Goal: Task Accomplishment & Management: Manage account settings

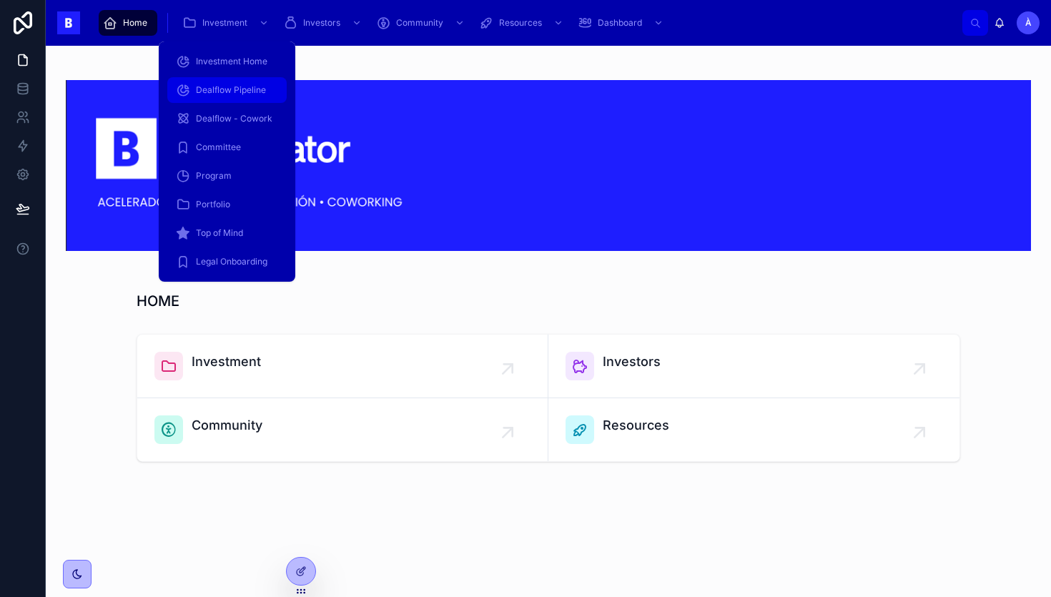
click at [214, 97] on div "Dealflow Pipeline" at bounding box center [227, 90] width 102 height 23
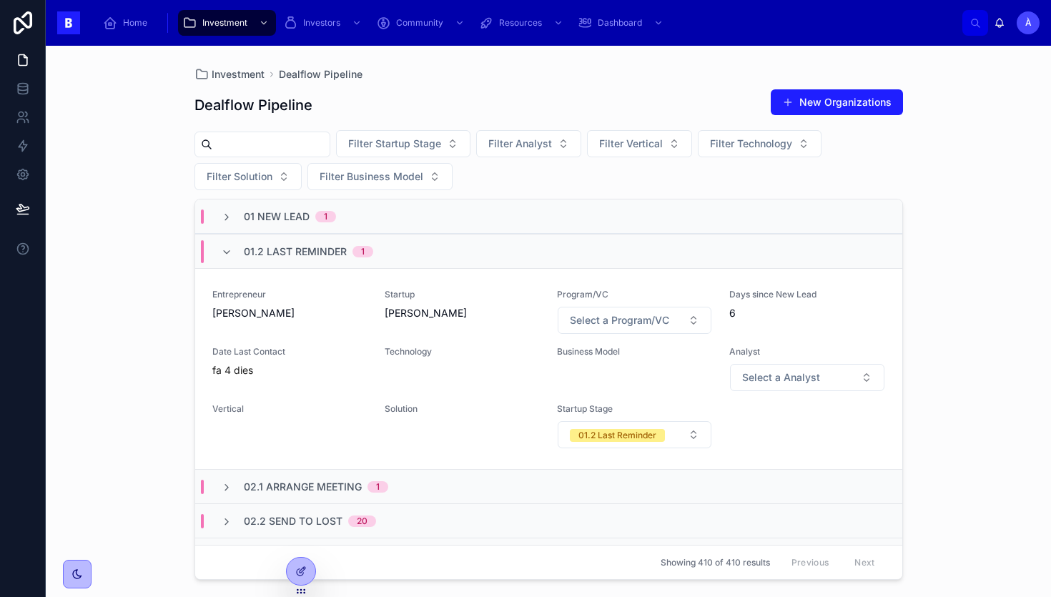
click at [280, 255] on span "01.2 Last Reminder" at bounding box center [295, 251] width 103 height 14
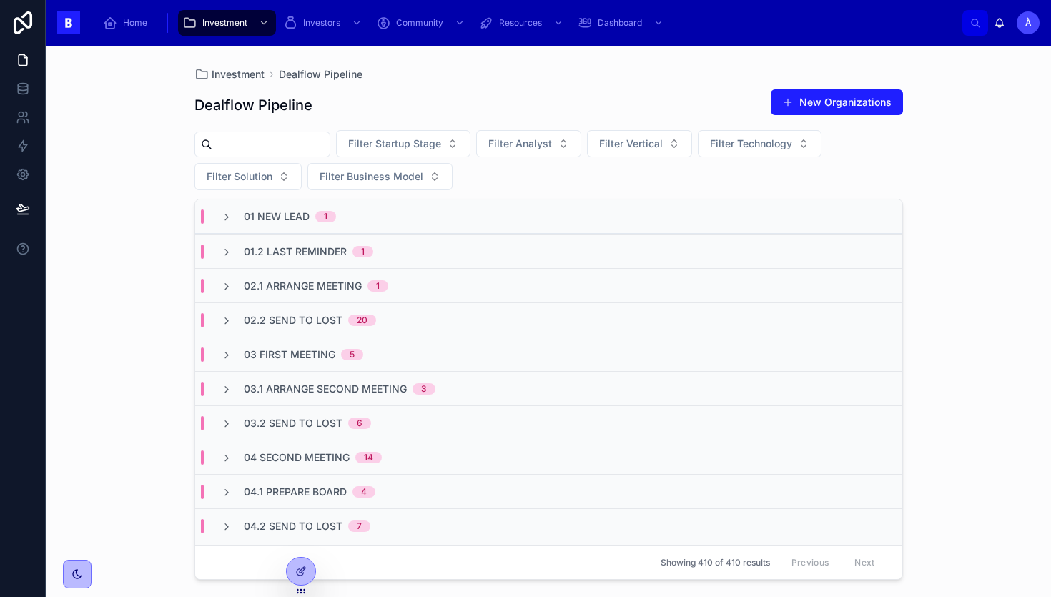
click at [275, 146] on input "text" at bounding box center [270, 144] width 117 height 20
type input "**********"
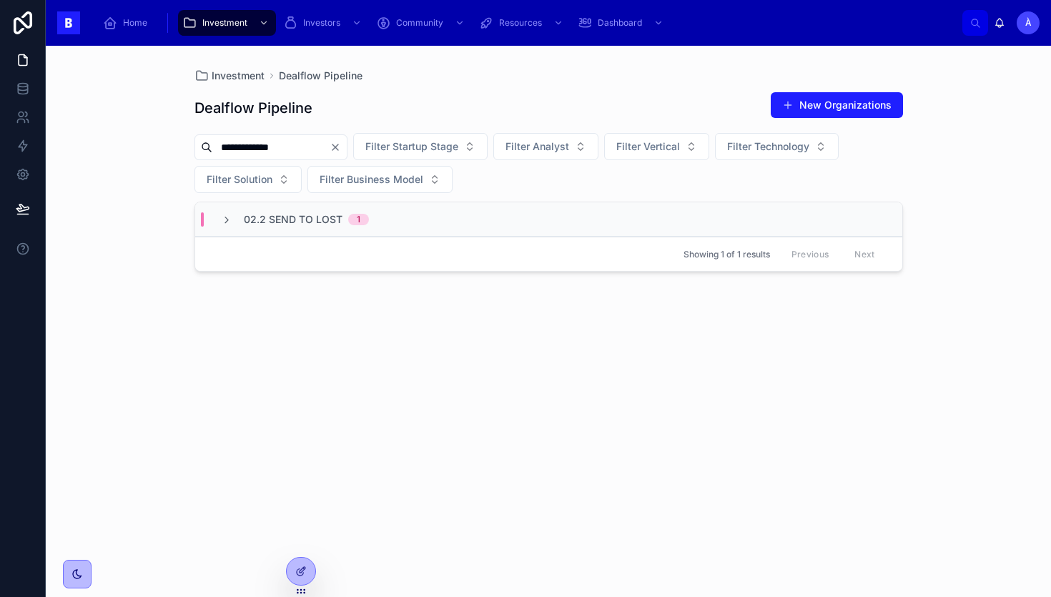
click at [342, 228] on div "02.2 Send To Lost 1" at bounding box center [548, 219] width 707 height 34
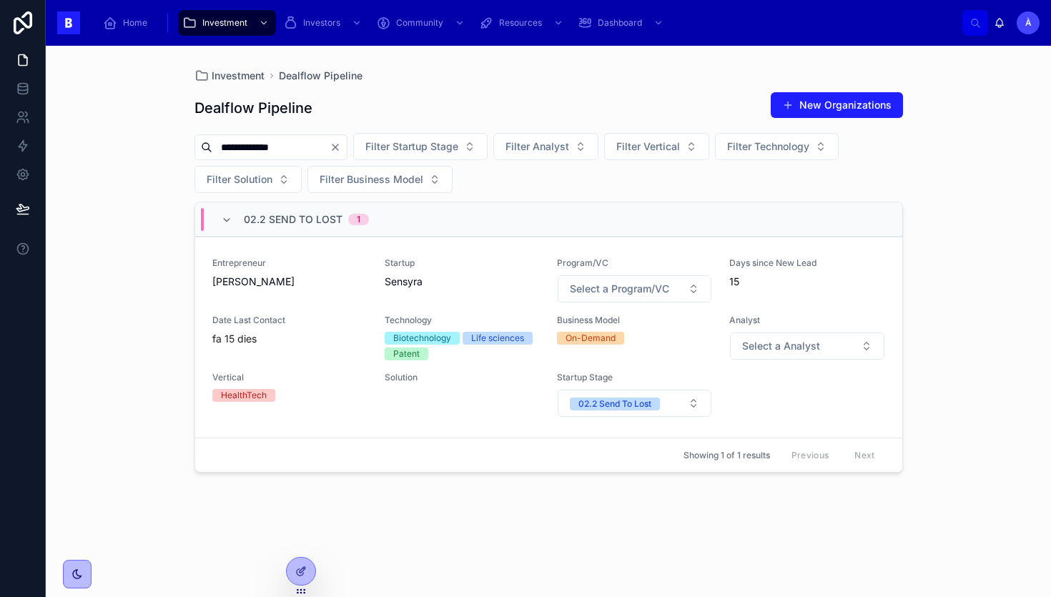
click at [342, 228] on div "02.2 Send To Lost 1" at bounding box center [306, 219] width 125 height 23
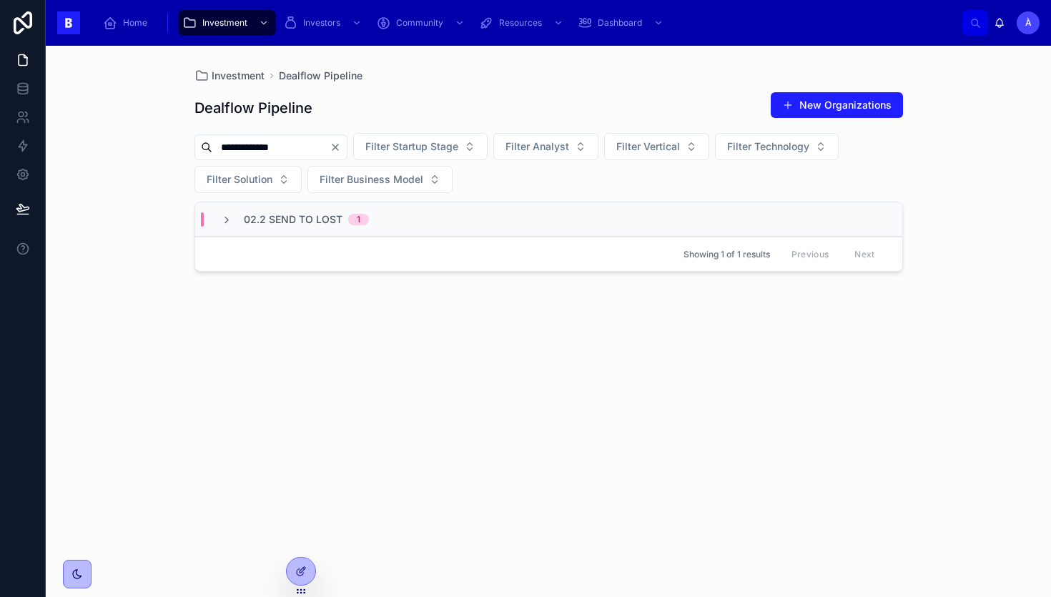
click at [347, 245] on div "Showing 1 of 1 results Previous Next" at bounding box center [548, 254] width 707 height 34
click at [347, 229] on div "02.2 Send To Lost 1" at bounding box center [548, 219] width 707 height 34
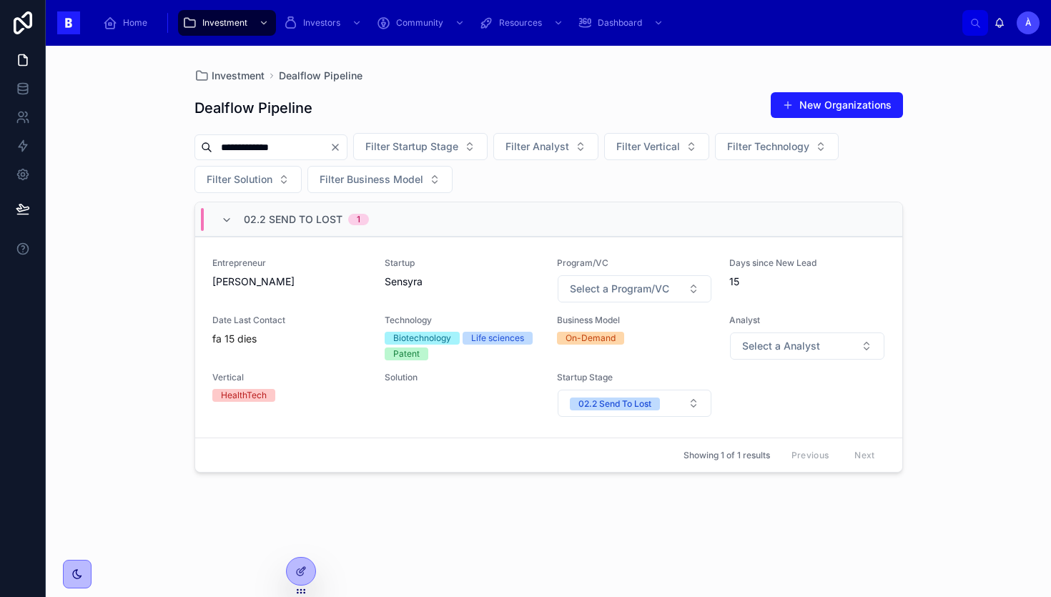
click at [347, 229] on div "02.2 Send To Lost 1" at bounding box center [306, 219] width 125 height 23
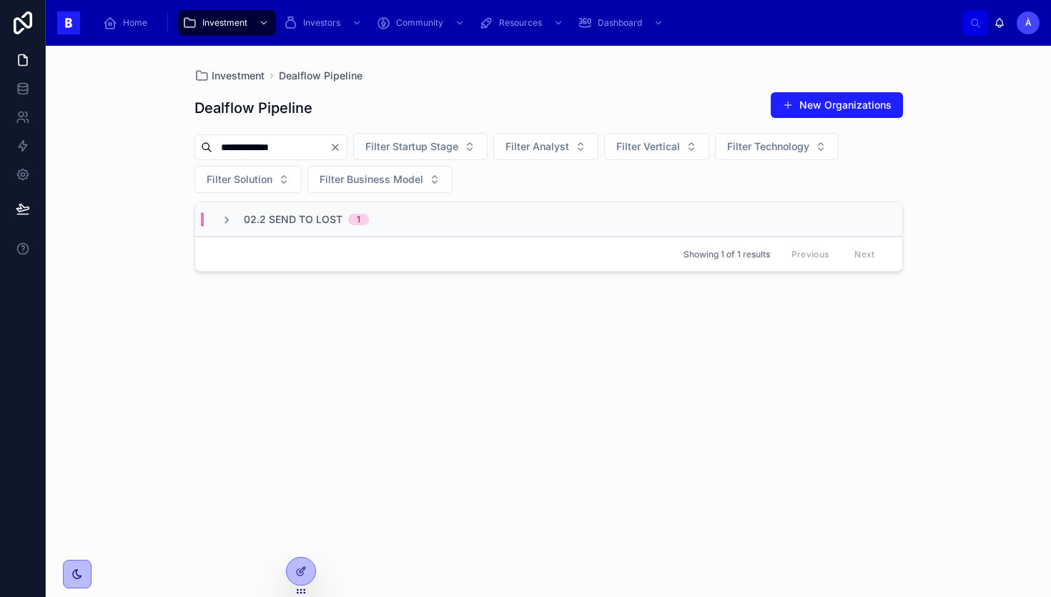
click at [338, 146] on icon "Clear" at bounding box center [335, 147] width 6 height 6
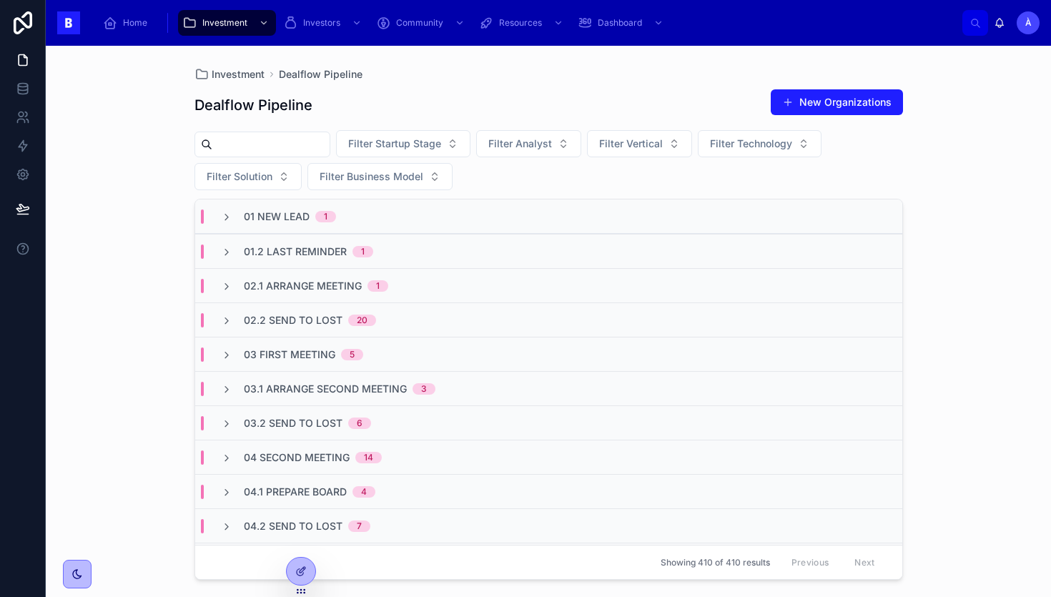
click at [284, 149] on input "text" at bounding box center [270, 144] width 117 height 20
type input "**********"
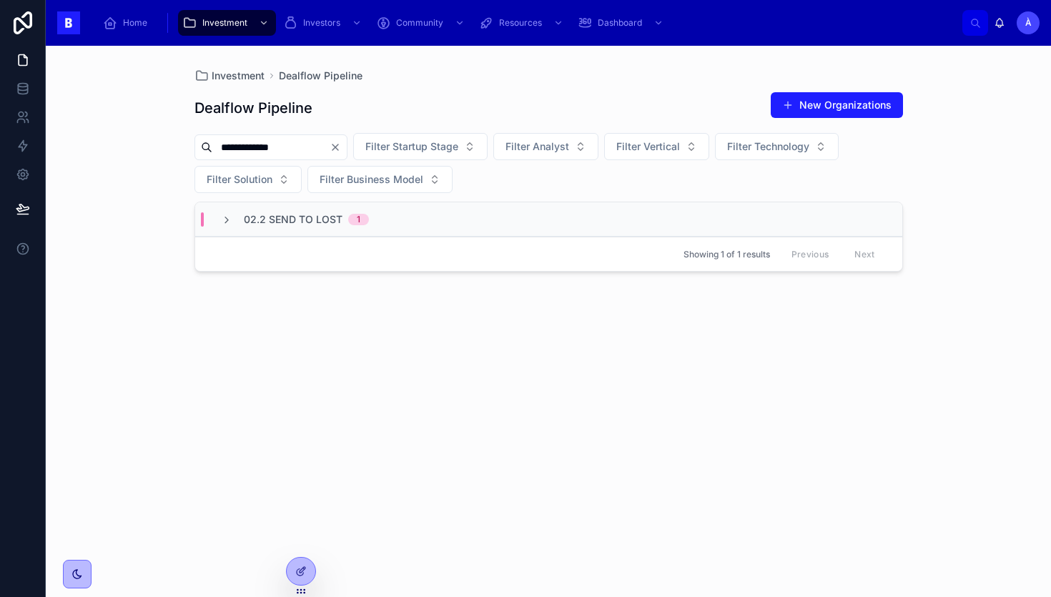
click at [295, 236] on div "02.2 Send To Lost 1" at bounding box center [548, 219] width 707 height 34
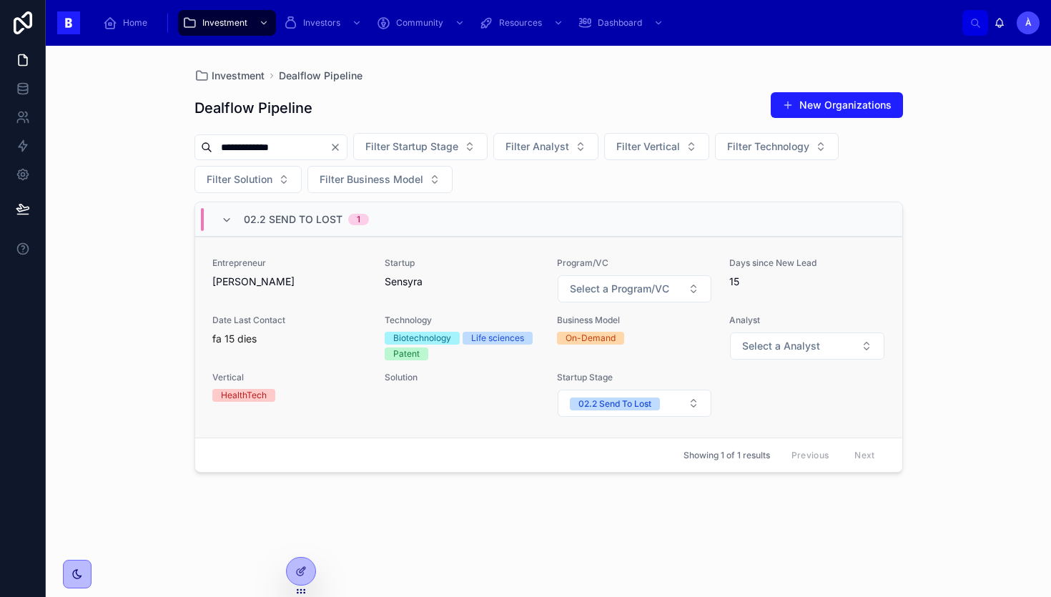
click at [338, 347] on div "Date Last Contact fa 15 dies" at bounding box center [289, 337] width 155 height 46
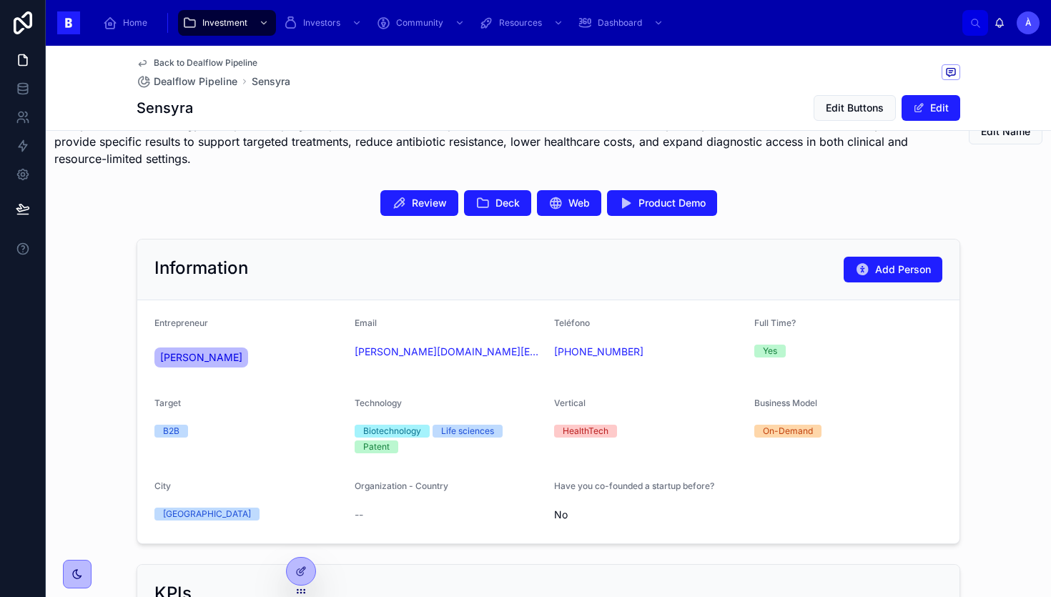
scroll to position [123, 0]
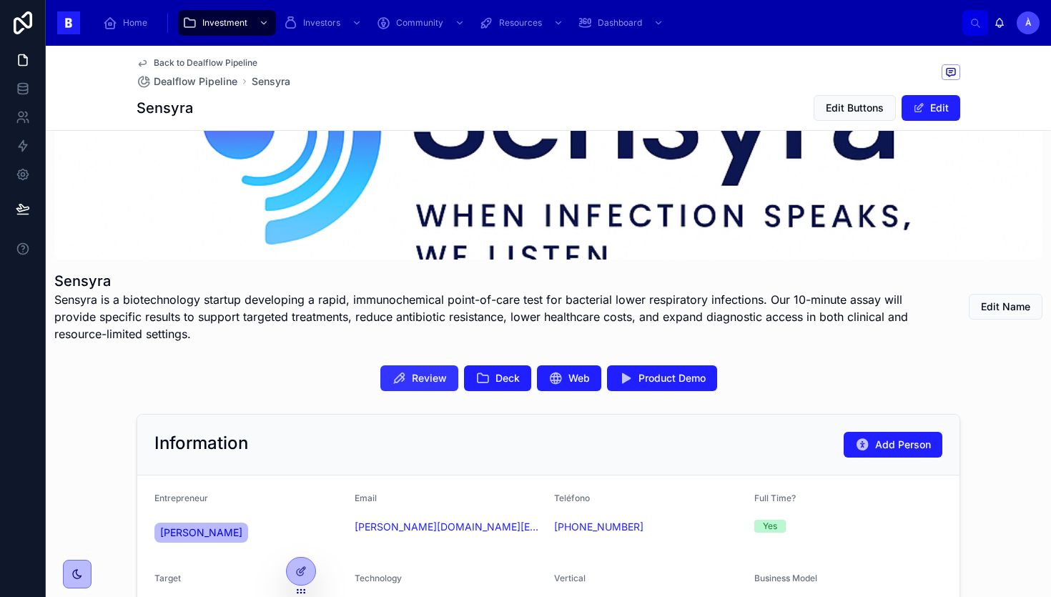
click at [433, 378] on span "Review" at bounding box center [429, 378] width 35 height 14
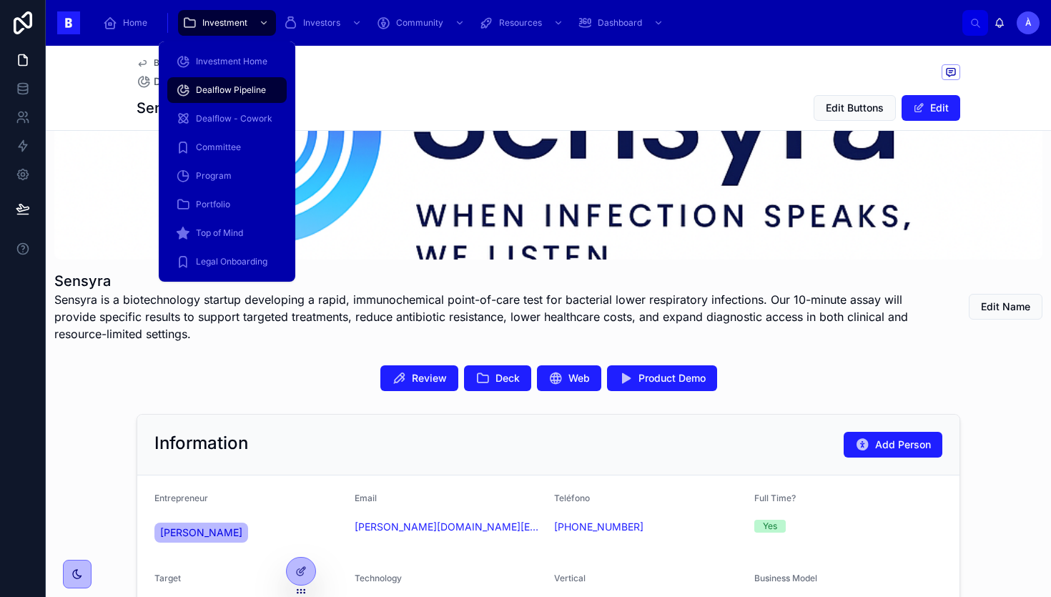
click at [229, 91] on span "Dealflow Pipeline" at bounding box center [231, 89] width 70 height 11
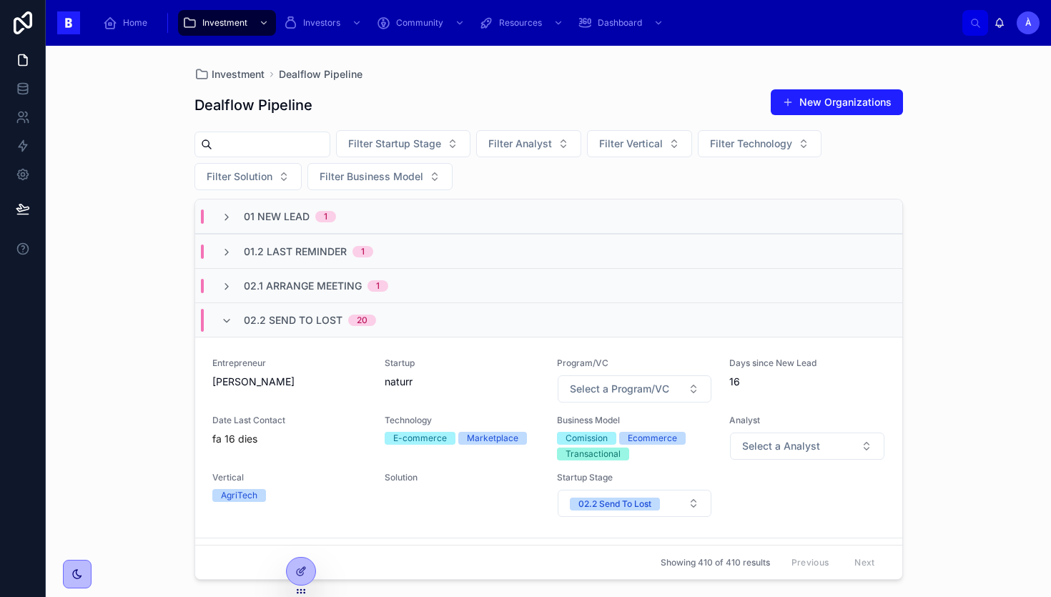
click at [299, 319] on span "02.2 Send To Lost" at bounding box center [293, 320] width 99 height 14
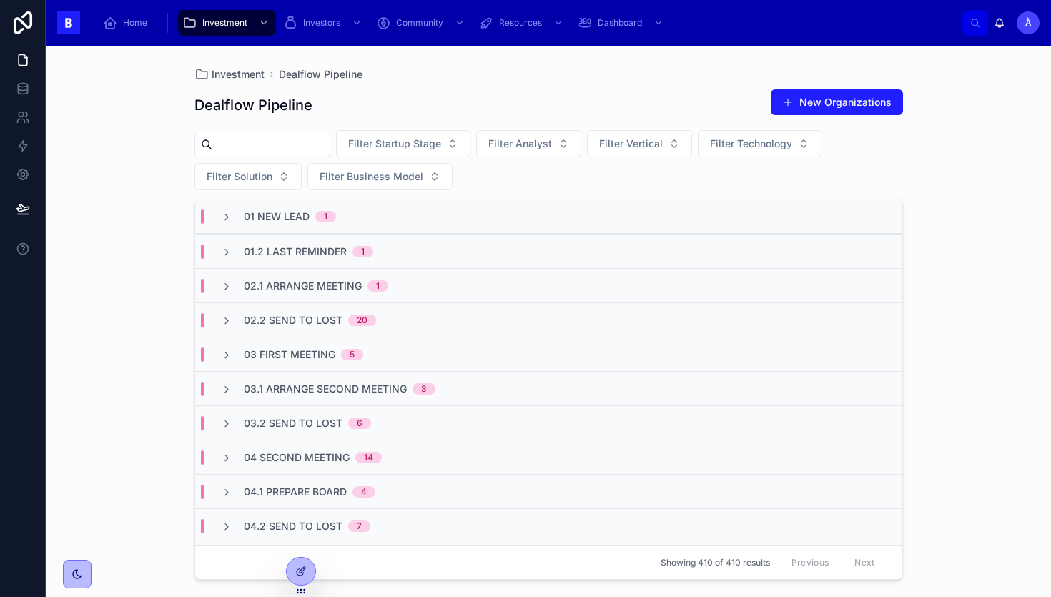
click at [297, 144] on input "text" at bounding box center [270, 144] width 117 height 20
type input "********"
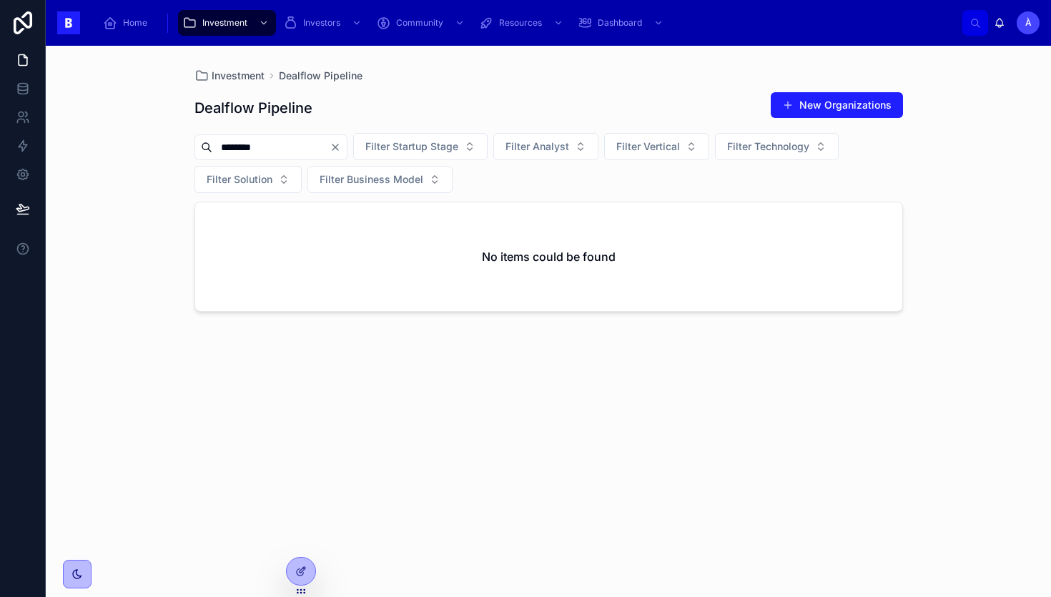
click at [284, 140] on input "********" at bounding box center [270, 147] width 117 height 20
click at [382, 132] on div "Dealflow Pipeline New Organizations Filter Startup Stage Filter Analyst Filter …" at bounding box center [548, 331] width 708 height 497
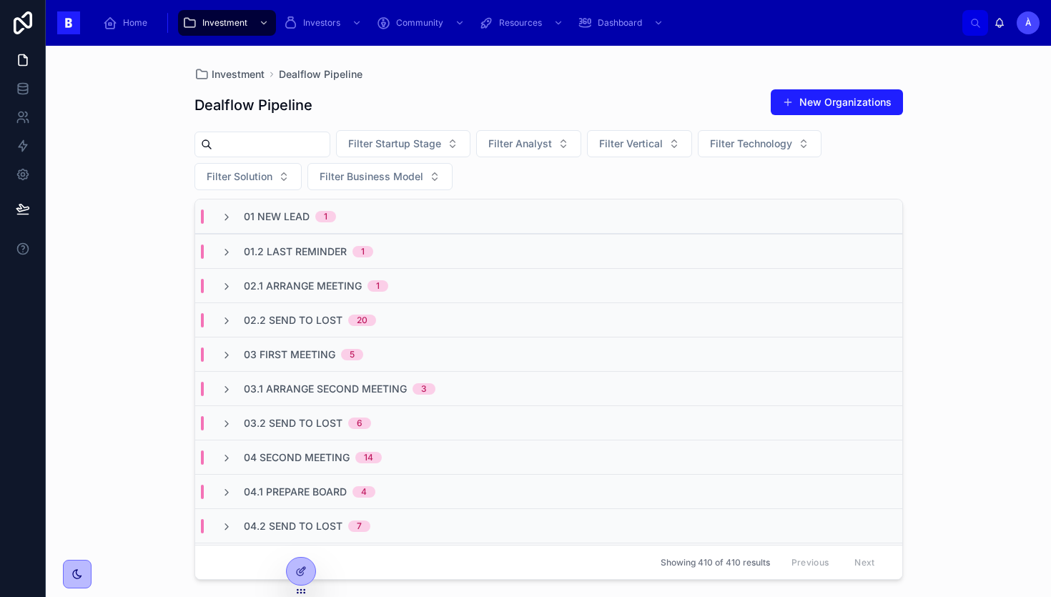
click at [314, 254] on span "01.2 Last Reminder" at bounding box center [295, 251] width 103 height 14
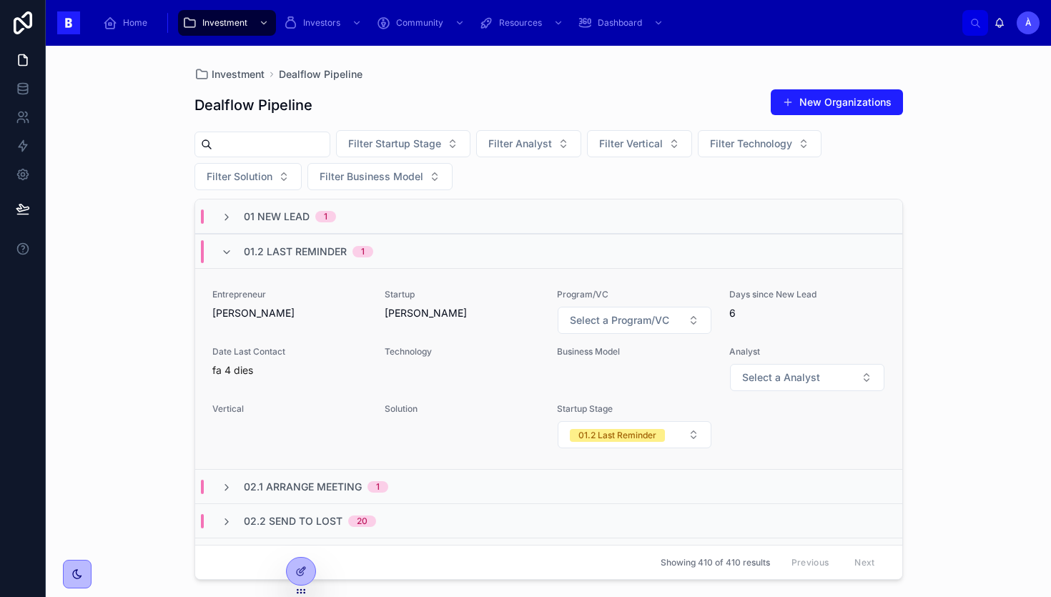
click at [304, 282] on link "Entrepreneur Sergi Gisbert Startup Sergi Gisbert Program/VC Select a Program/VC…" at bounding box center [548, 368] width 707 height 201
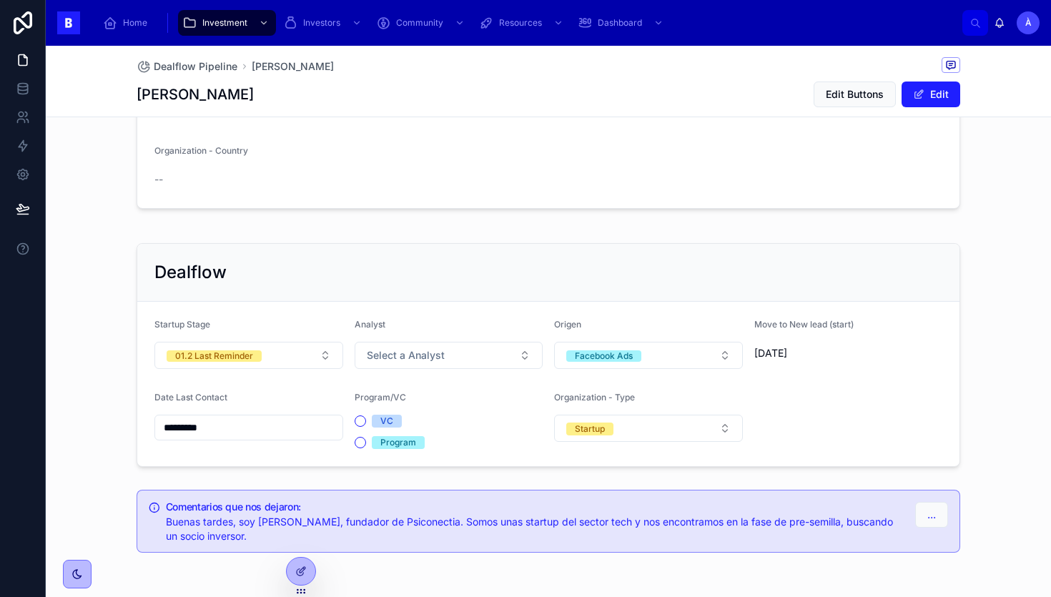
scroll to position [374, 0]
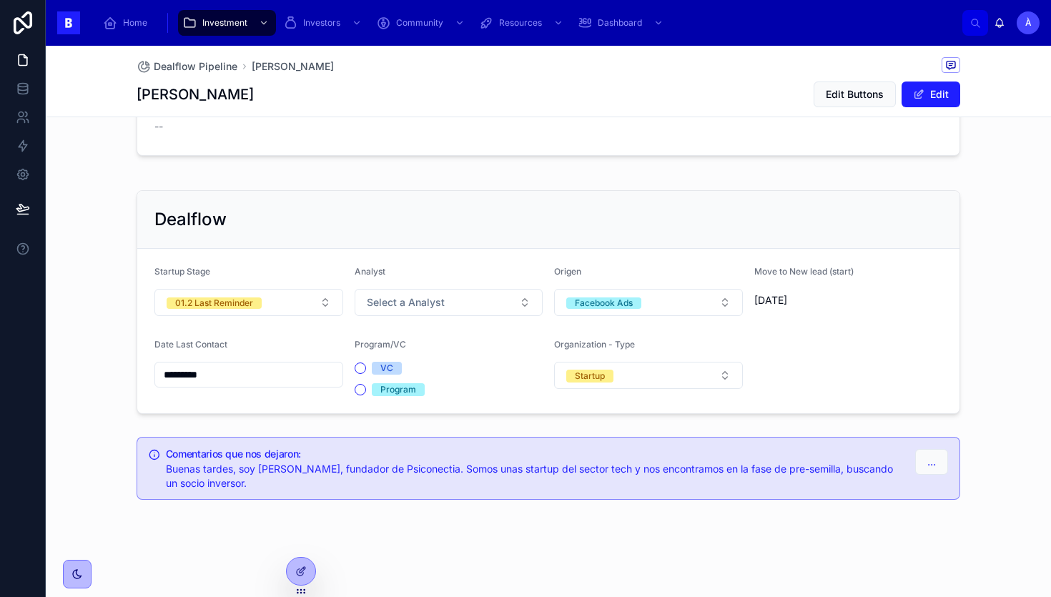
click at [298, 317] on form "Startup Stage 01.2 Last Reminder Analyst Select a Analyst Origen Facebook Ads M…" at bounding box center [548, 331] width 822 height 164
click at [292, 313] on button "01.2 Last Reminder" at bounding box center [248, 302] width 189 height 27
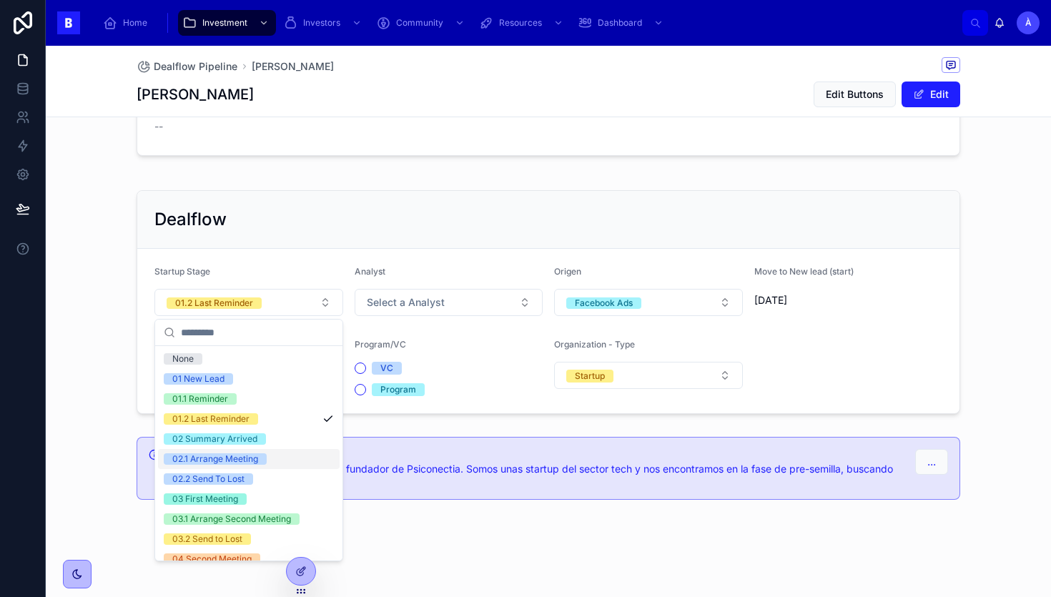
click at [389, 432] on div "Comentarios que nos dejaron: Buenas tardes, soy Sergi Gisbert, fundador de Psic…" at bounding box center [548, 468] width 1005 height 74
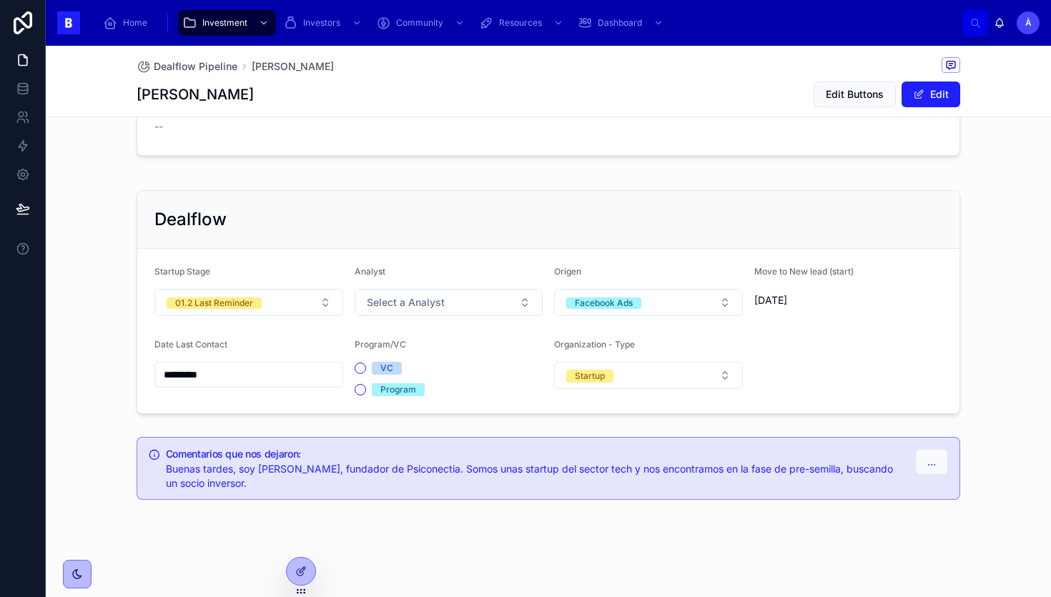
click at [282, 378] on input "*********" at bounding box center [248, 374] width 187 height 20
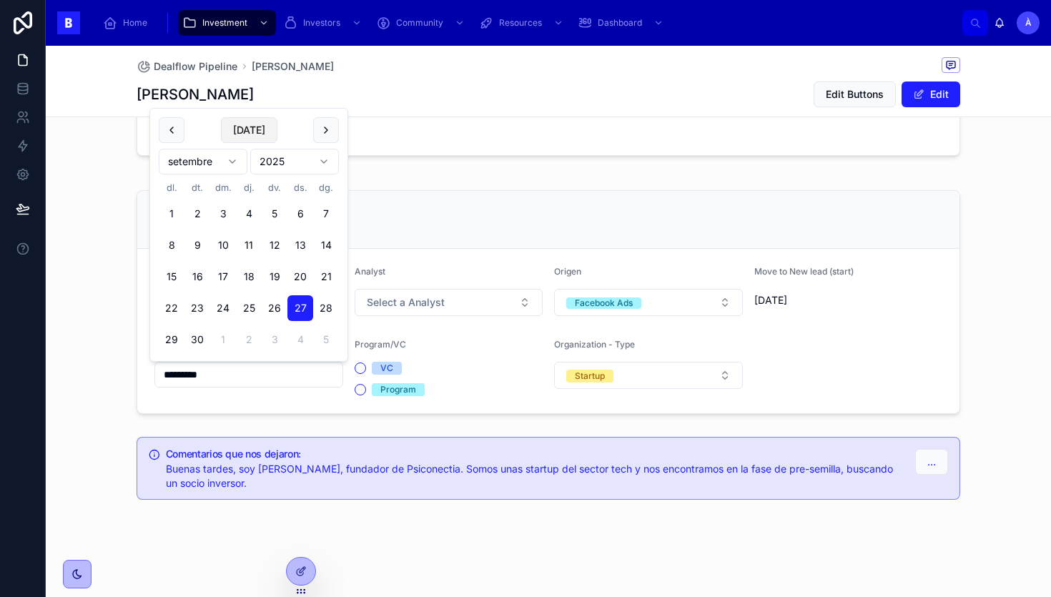
click at [250, 125] on button "Today" at bounding box center [249, 130] width 56 height 26
type input "*********"
click at [131, 222] on div "Dealflow Startup Stage 01.2 Last Reminder Analyst Select a Analyst Origen Faceb…" at bounding box center [548, 301] width 840 height 235
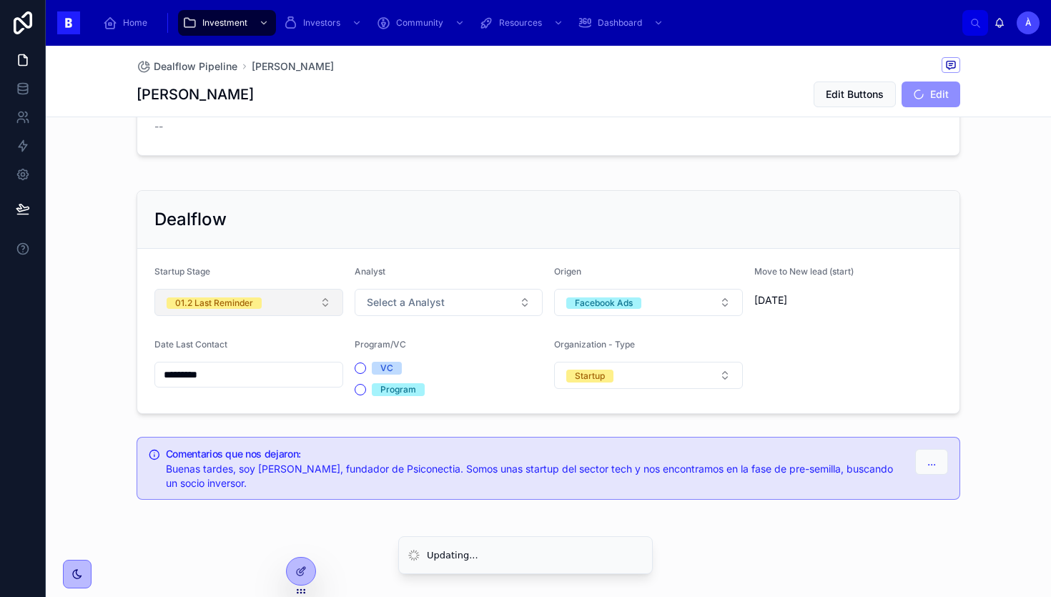
click at [250, 306] on div "01.2 Last Reminder" at bounding box center [214, 302] width 78 height 11
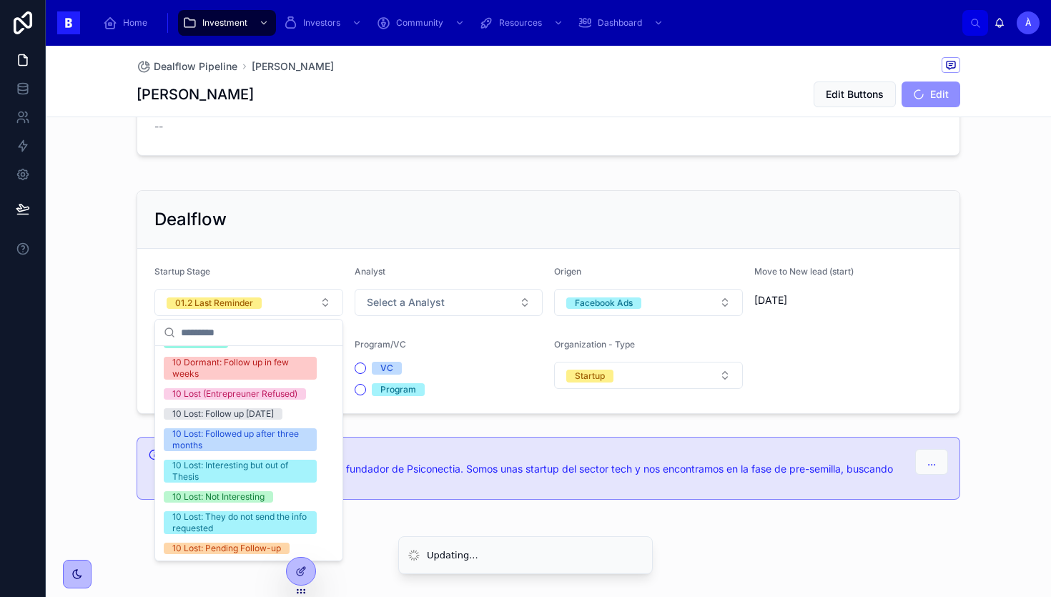
scroll to position [483, 0]
click at [229, 518] on div "10 Lost: They do not send the info requested" at bounding box center [240, 521] width 136 height 23
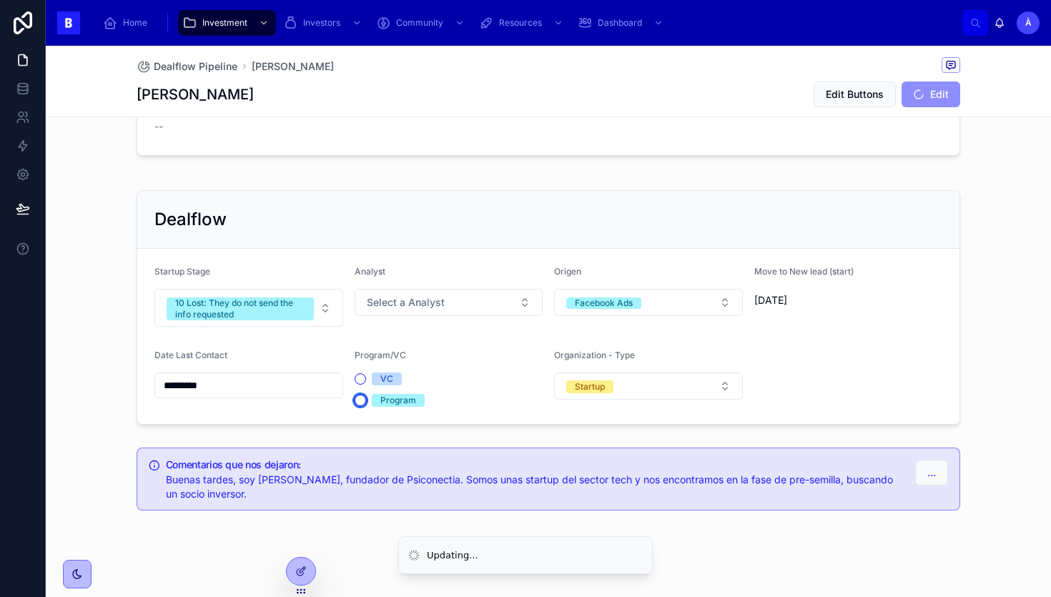
click at [362, 402] on button "Program" at bounding box center [359, 399] width 11 height 11
click at [347, 225] on div "Dealflow" at bounding box center [548, 219] width 788 height 23
drag, startPoint x: 322, startPoint y: 482, endPoint x: 261, endPoint y: 482, distance: 61.5
click at [261, 482] on span "Buenas tardes, soy Sergi Gisbert, fundador de Psiconectia. Somos unas startup d…" at bounding box center [529, 486] width 727 height 26
copy span "Sergi Gisbert,"
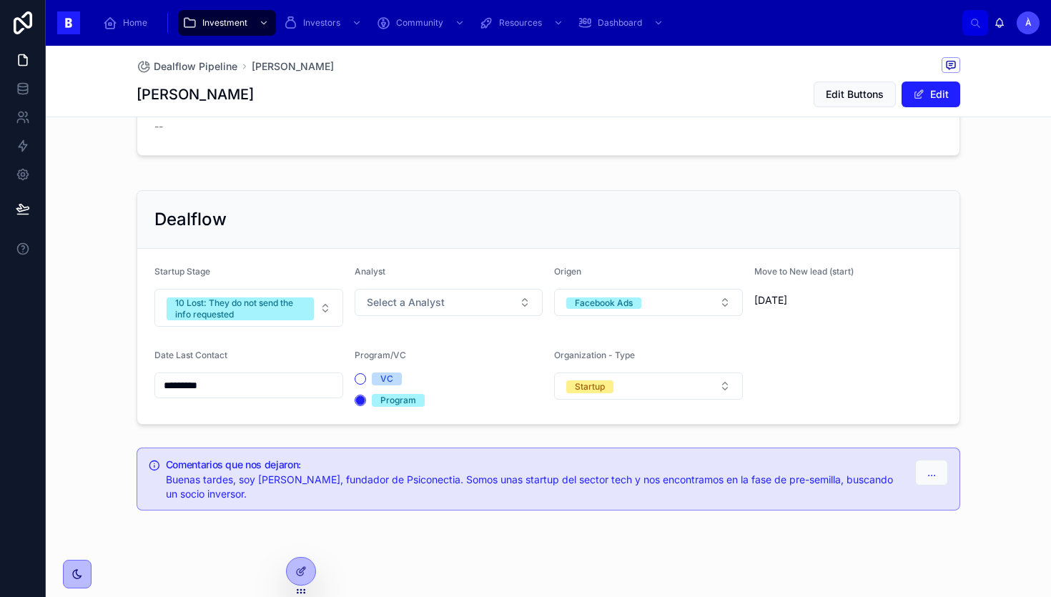
click at [308, 212] on div "Dealflow" at bounding box center [548, 219] width 788 height 23
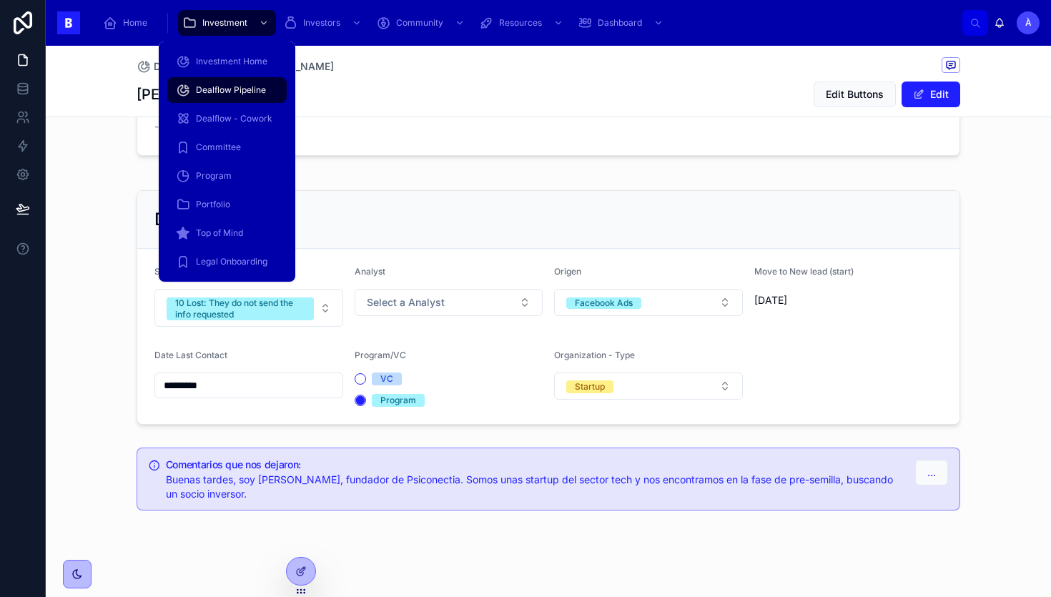
click at [232, 101] on div "Dealflow Pipeline" at bounding box center [227, 90] width 102 height 23
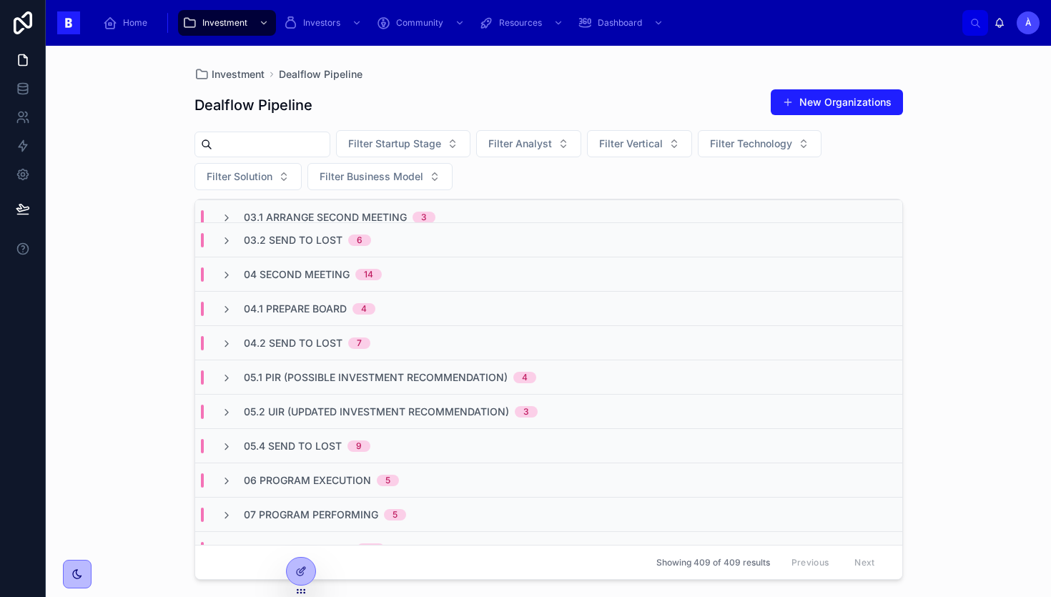
scroll to position [149, 0]
click at [304, 371] on span "05.1 PIR (Possible Investment Recommendation)" at bounding box center [376, 376] width 264 height 14
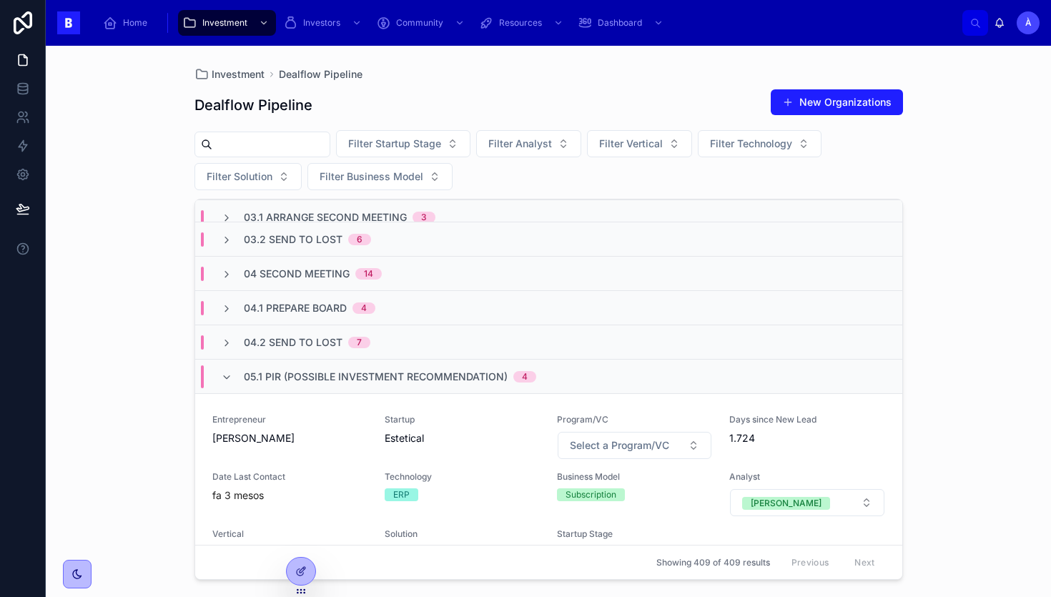
click at [304, 373] on span "05.1 PIR (Possible Investment Recommendation)" at bounding box center [376, 376] width 264 height 14
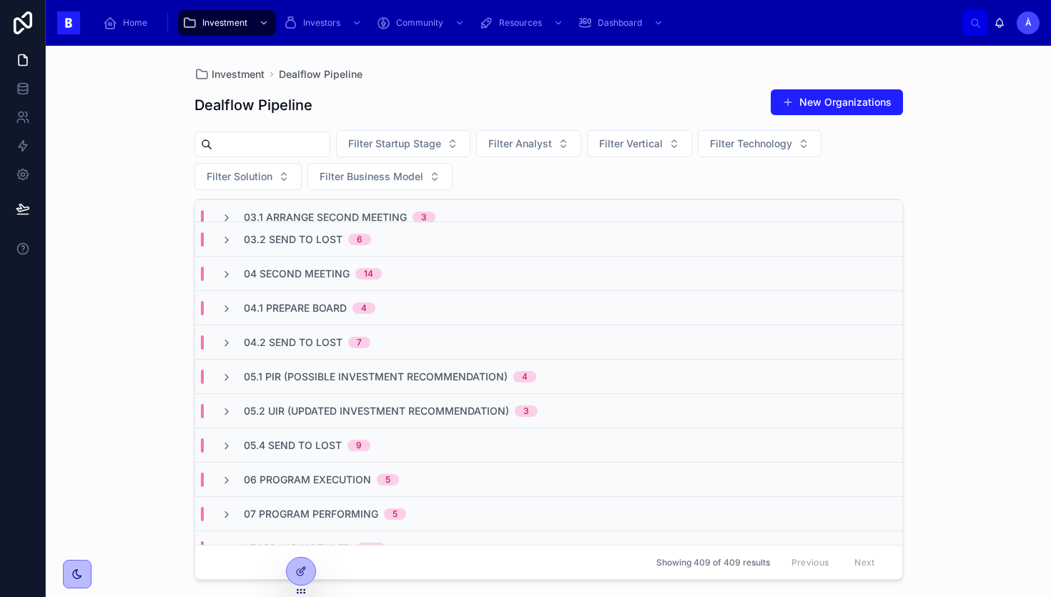
click at [294, 406] on span "05.2 UIR (Updated Investment Recommendation)" at bounding box center [376, 411] width 265 height 14
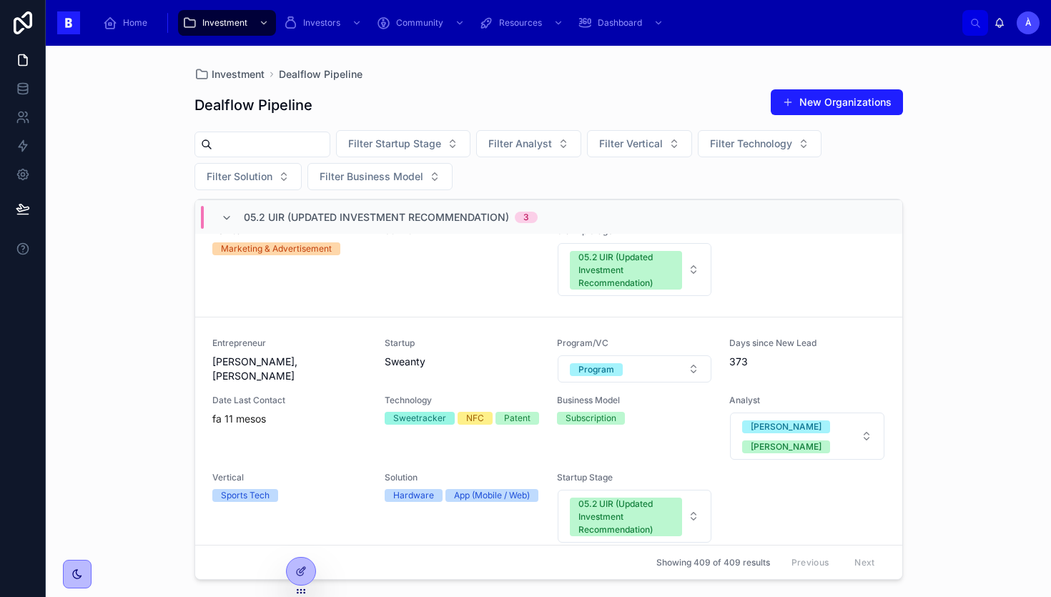
scroll to position [400, 0]
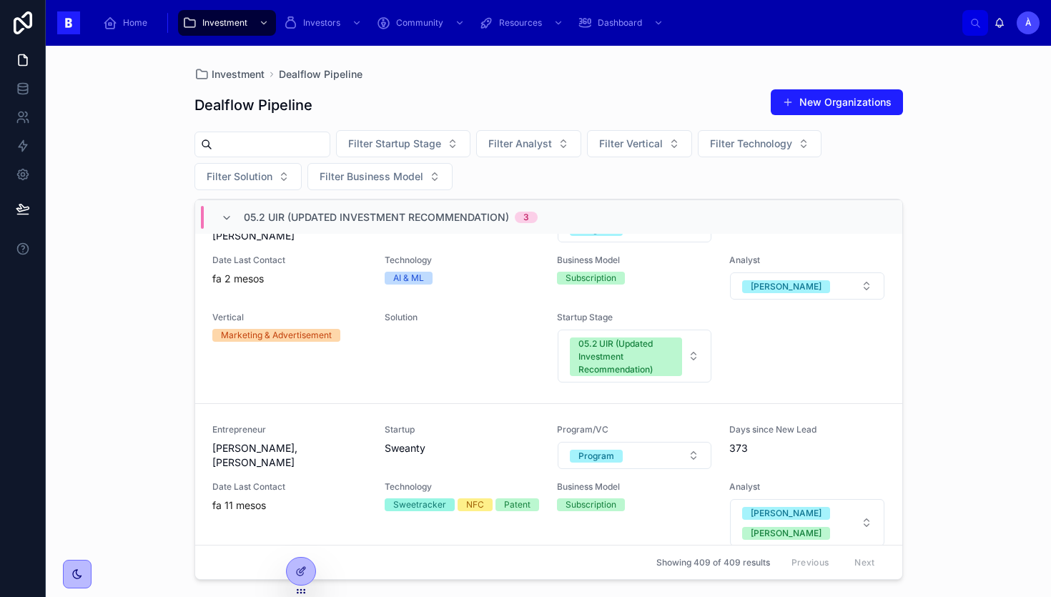
click at [311, 219] on span "05.2 UIR (Updated Investment Recommendation)" at bounding box center [376, 217] width 265 height 14
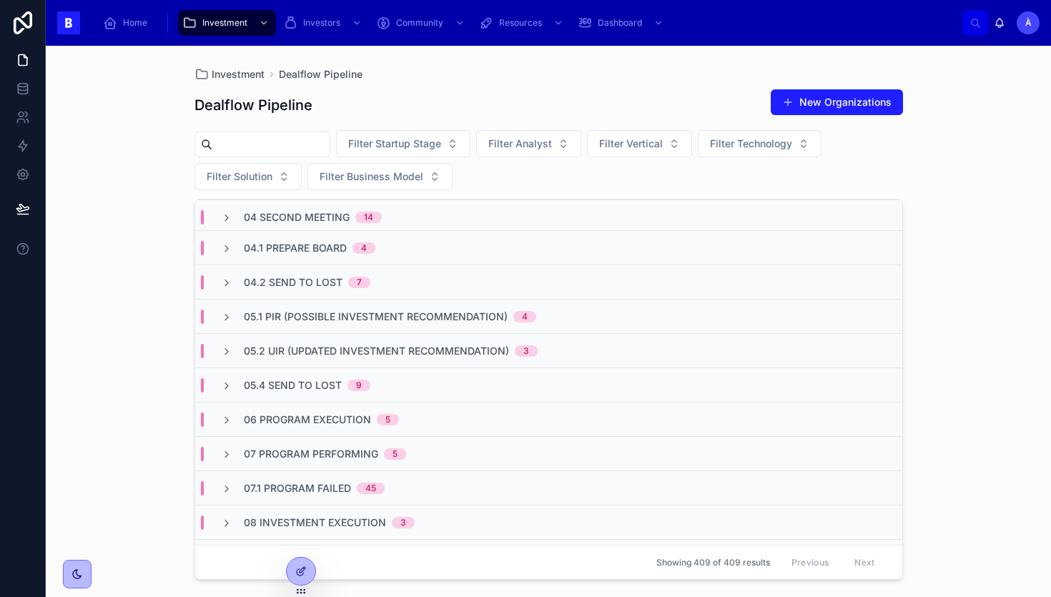
scroll to position [206, 0]
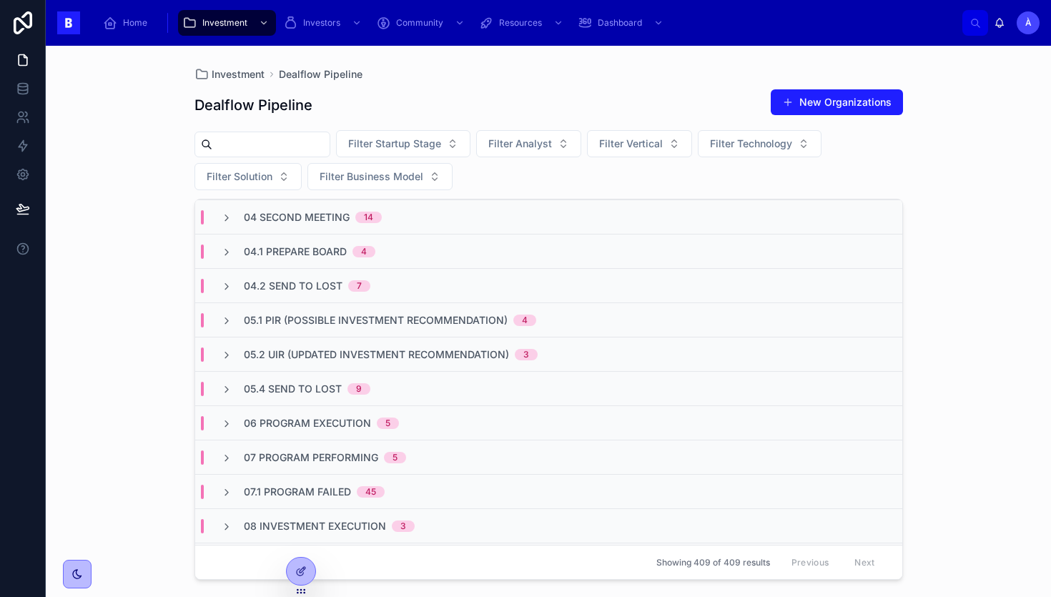
click at [310, 311] on div "05.1 PIR (Possible Investment Recommendation) 4" at bounding box center [548, 319] width 707 height 34
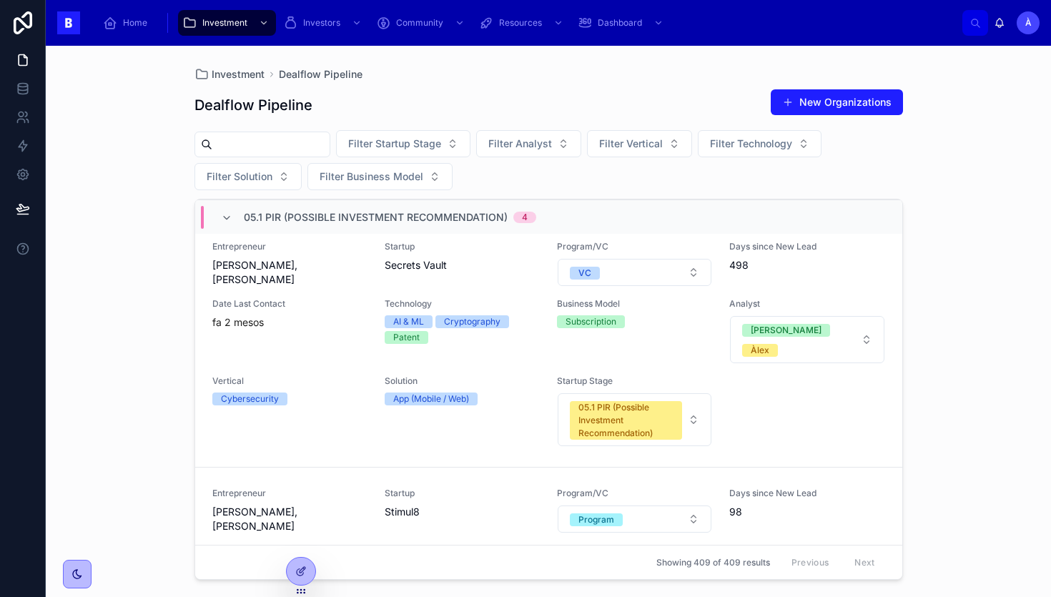
scroll to position [743, 0]
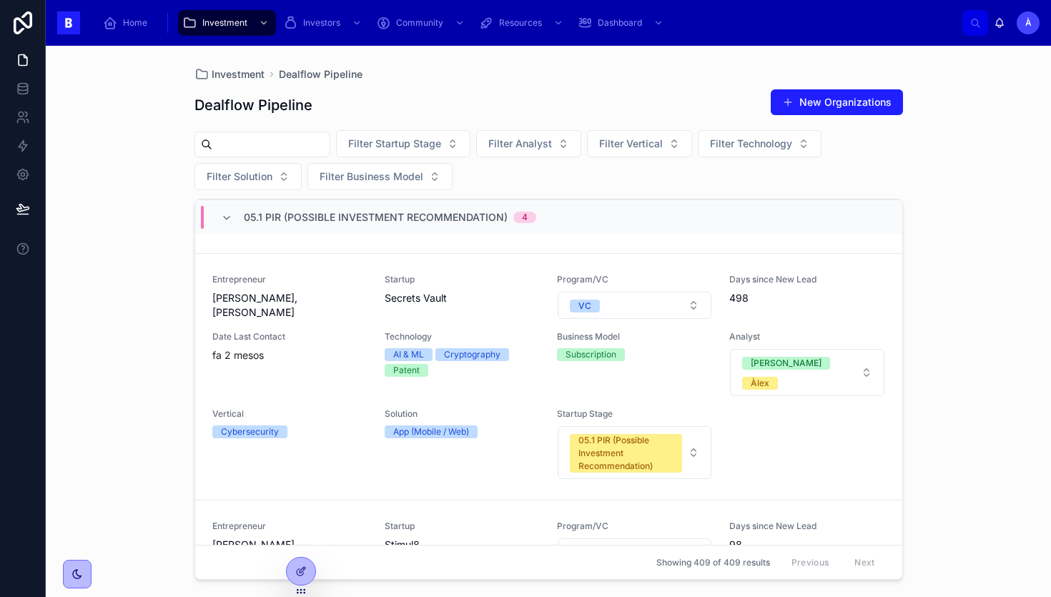
click at [273, 224] on div "05.1 PIR (Possible Investment Recommendation) 4" at bounding box center [390, 217] width 292 height 23
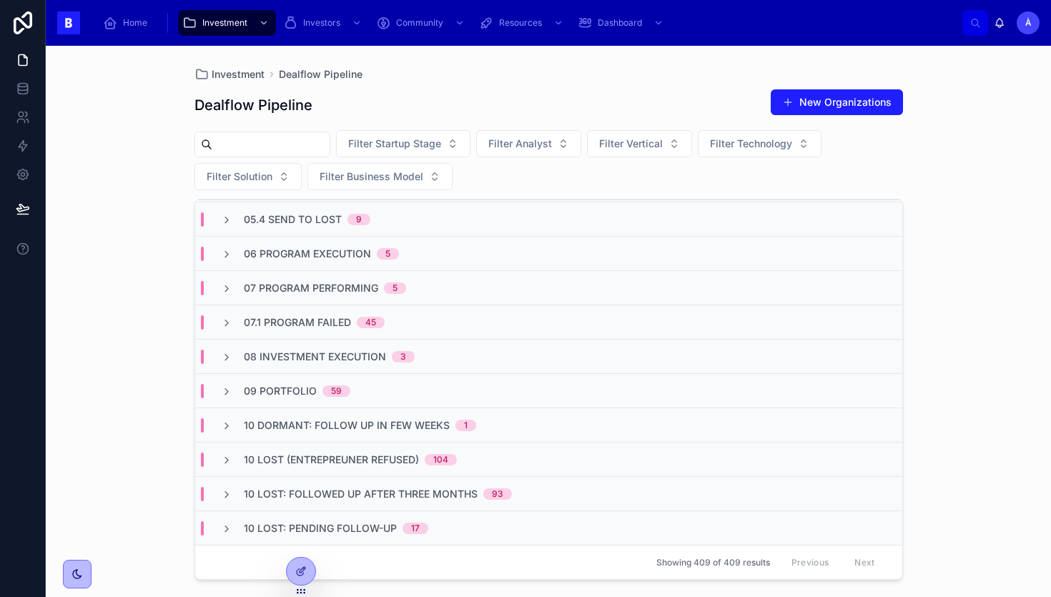
scroll to position [375, 0]
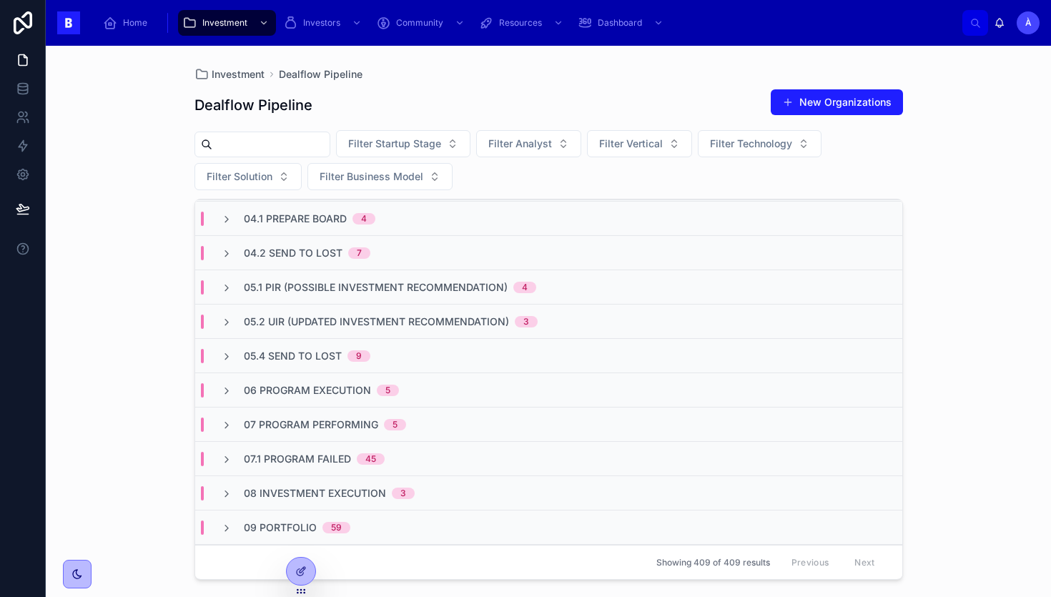
scroll to position [234, 0]
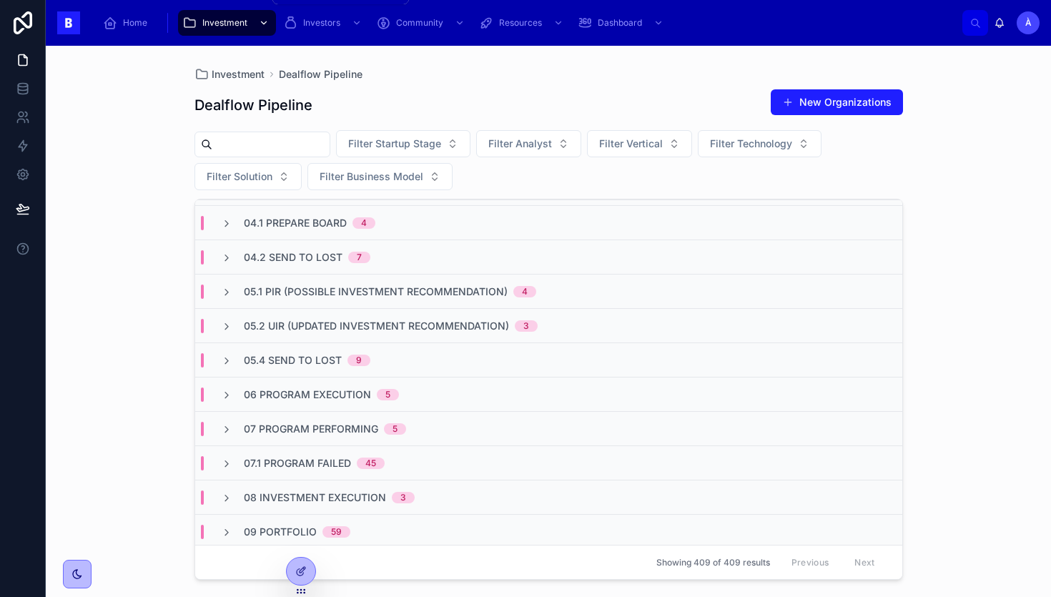
click at [227, 34] on div "Investment" at bounding box center [226, 22] width 89 height 23
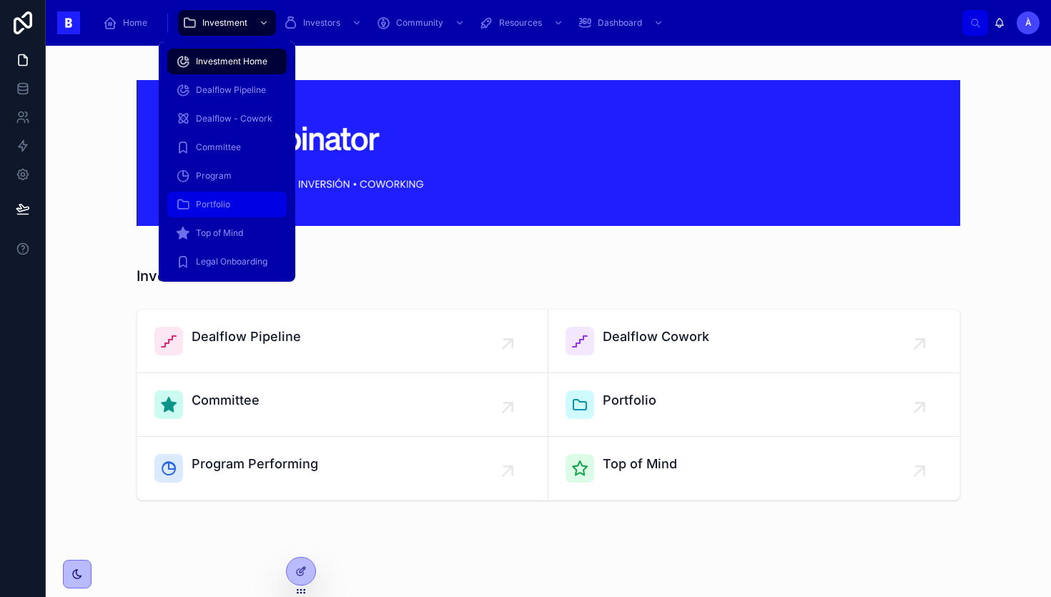
click at [227, 202] on span "Portfolio" at bounding box center [213, 204] width 34 height 11
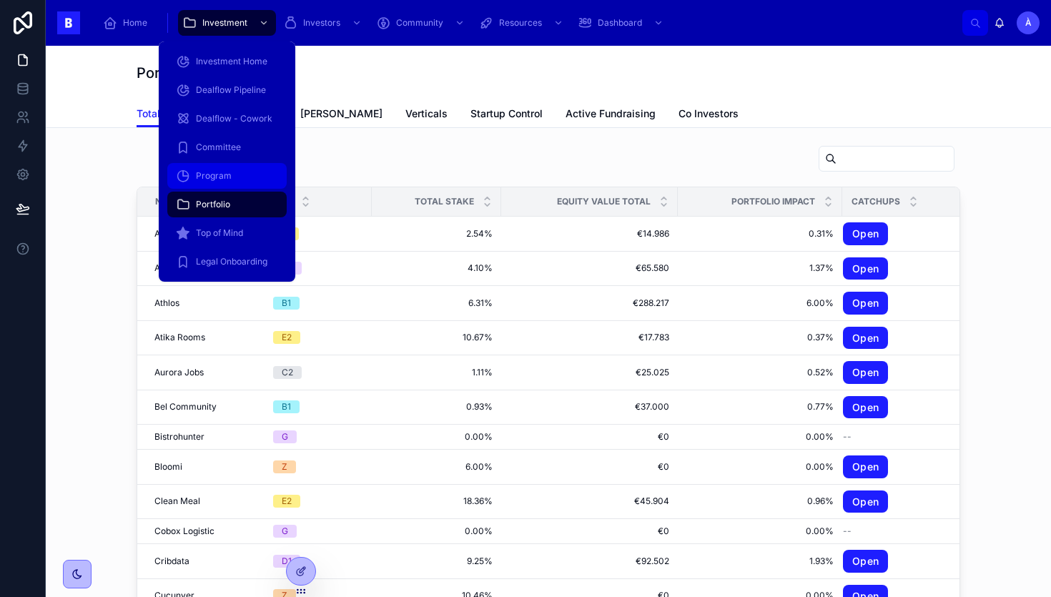
click at [214, 177] on span "Program" at bounding box center [214, 175] width 36 height 11
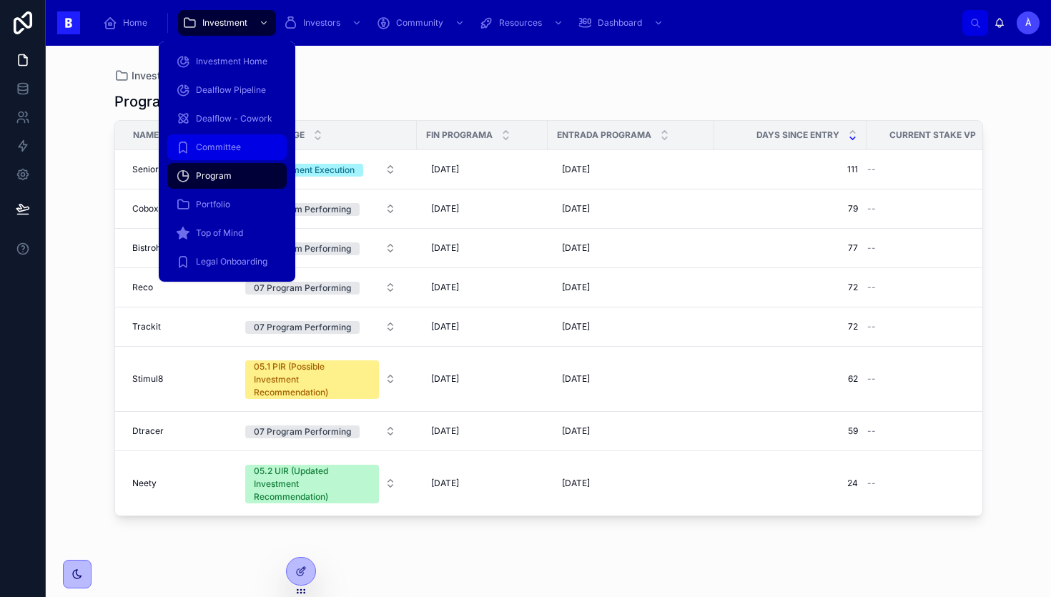
click at [222, 157] on div "Committee" at bounding box center [227, 147] width 102 height 23
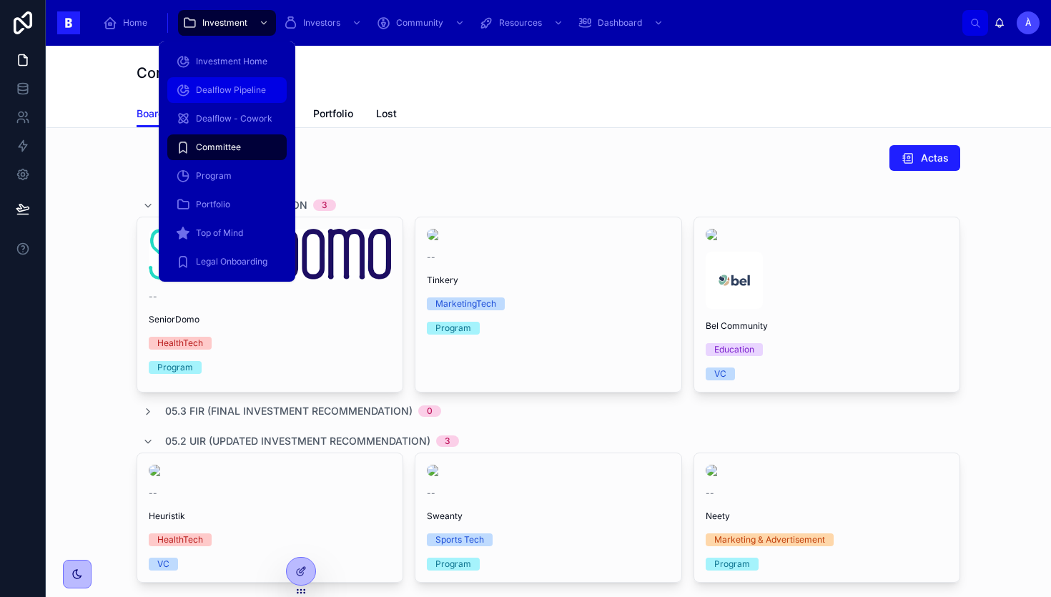
click at [210, 89] on span "Dealflow Pipeline" at bounding box center [231, 89] width 70 height 11
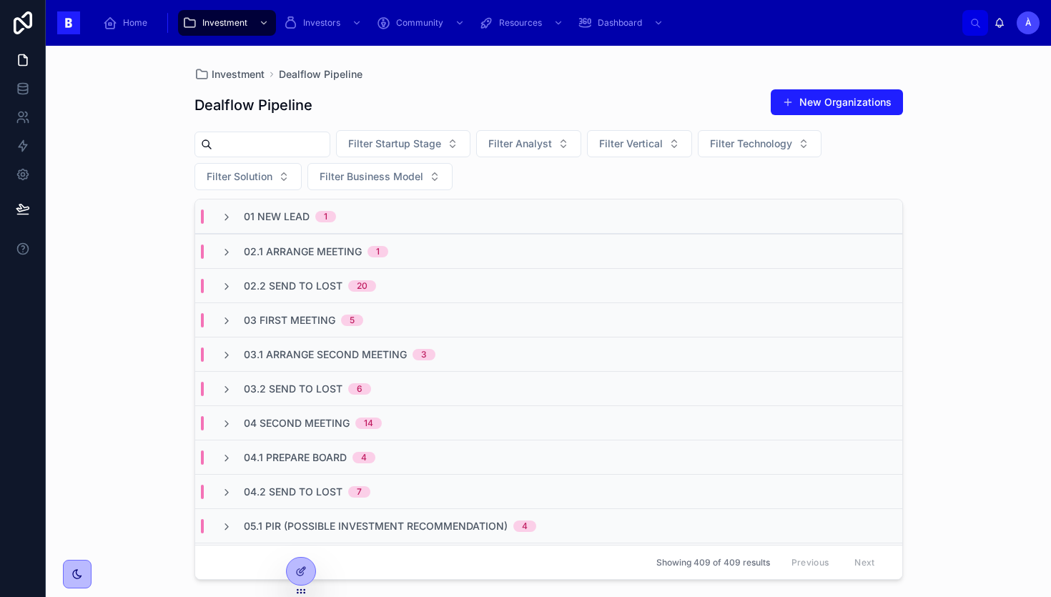
click at [297, 143] on input "text" at bounding box center [270, 144] width 117 height 20
type input "*"
type input "*****"
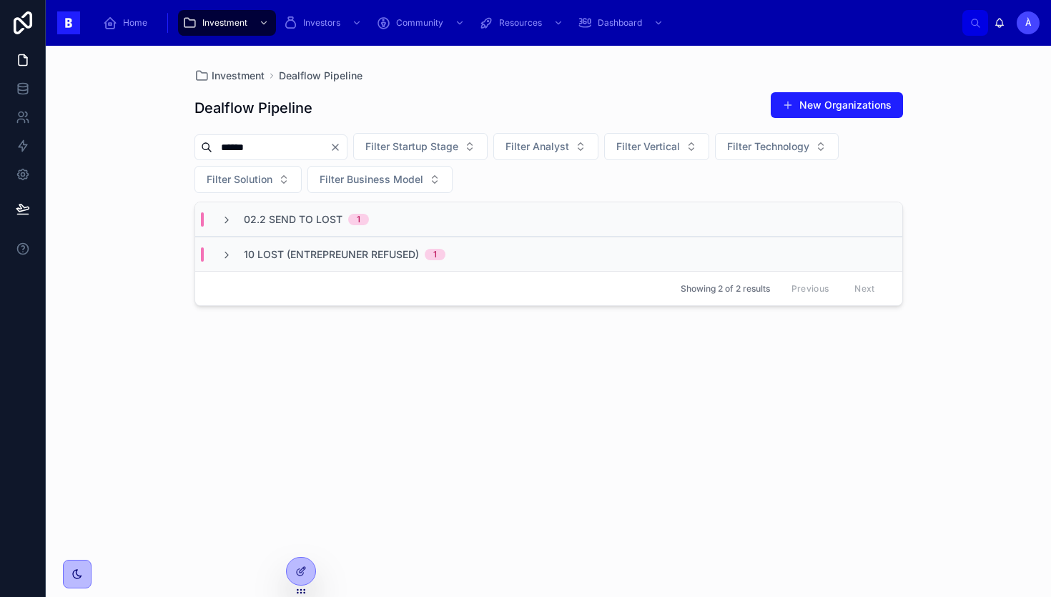
click at [302, 224] on span "02.2 Send To Lost" at bounding box center [293, 219] width 99 height 14
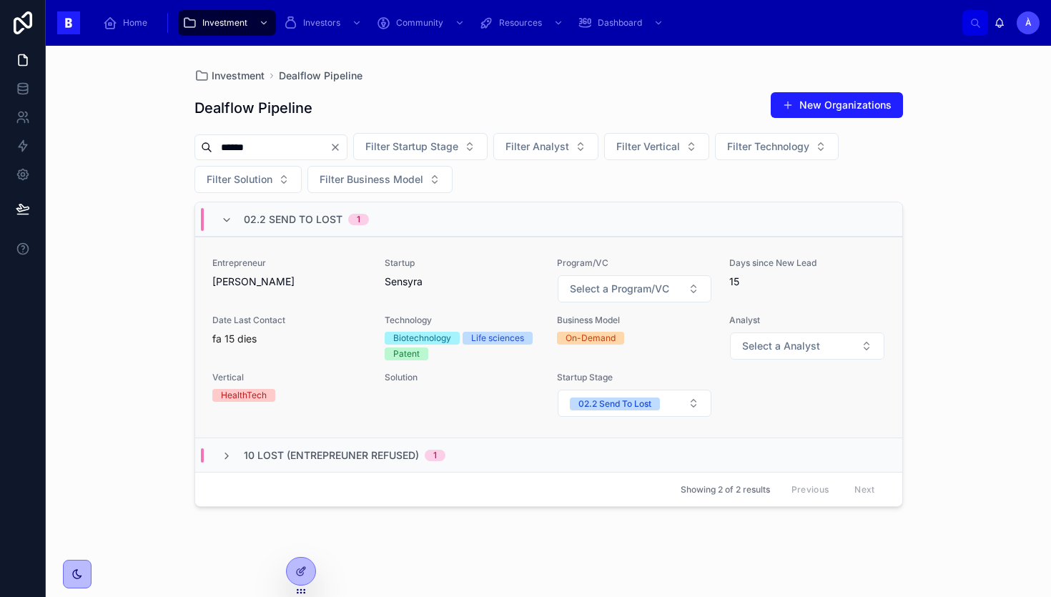
click at [297, 305] on div "Entrepreneur [PERSON_NAME] Startup Sensyra Program/VC Select a Program/VC Days …" at bounding box center [548, 337] width 673 height 160
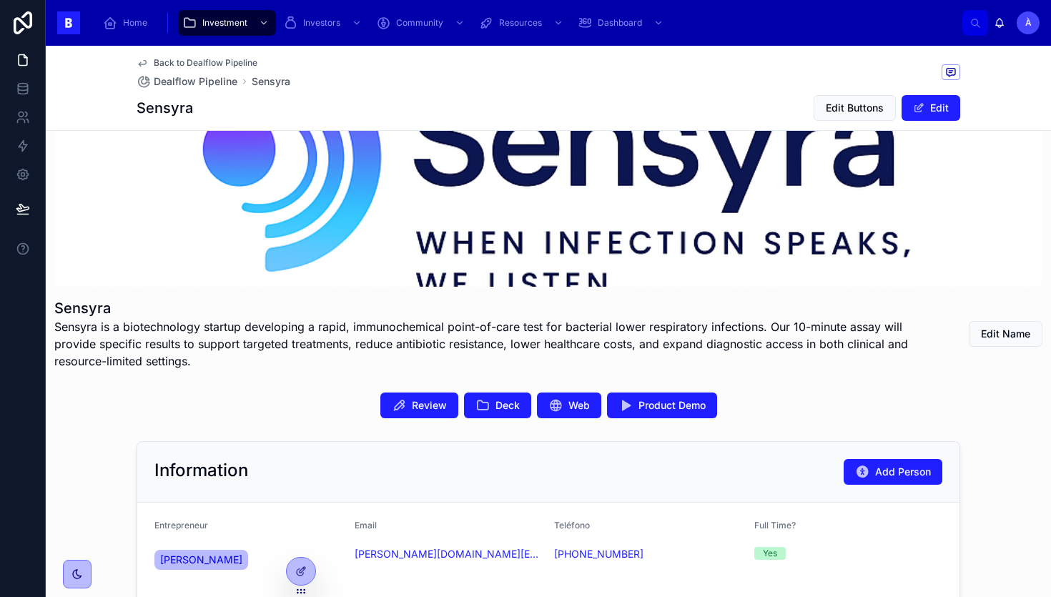
scroll to position [135, 0]
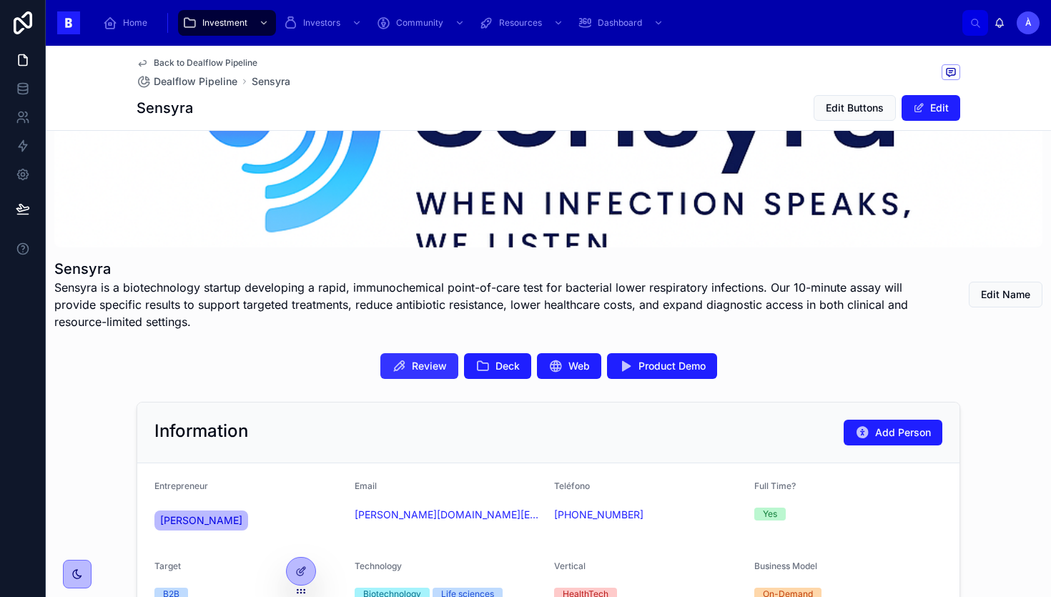
click at [407, 364] on button "Review" at bounding box center [419, 366] width 78 height 26
click at [506, 372] on span "Deck" at bounding box center [507, 366] width 24 height 14
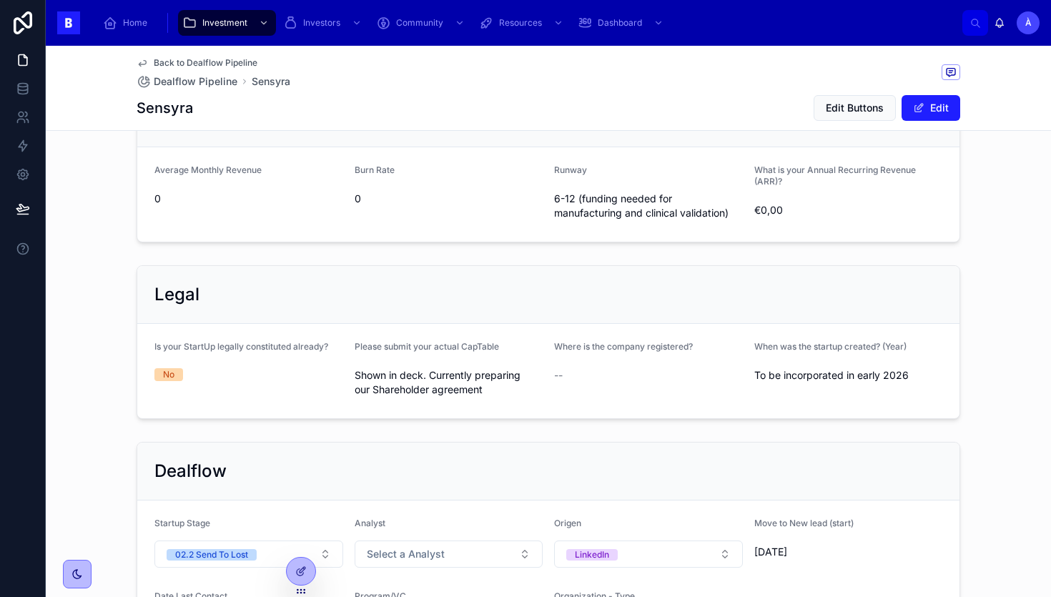
scroll to position [0, 0]
